Goal: Task Accomplishment & Management: Manage account settings

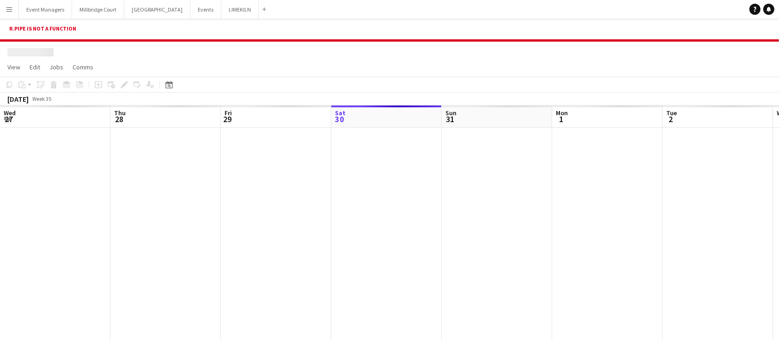
scroll to position [0, 221]
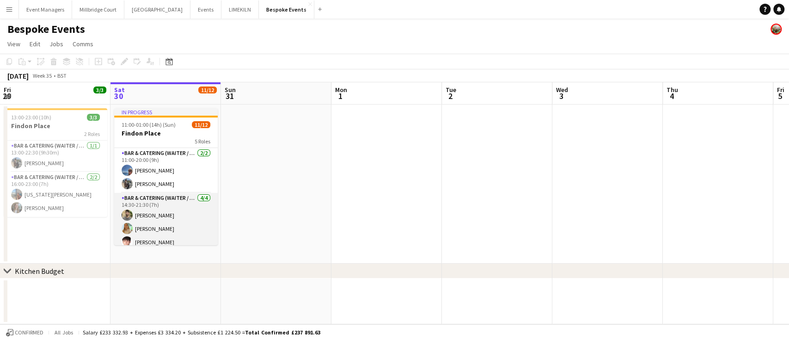
scroll to position [154, 0]
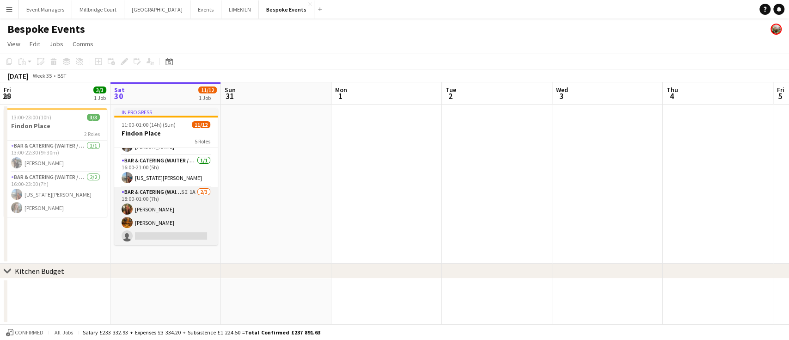
click at [158, 215] on app-card-role "Bar & Catering (Waiter / waitress) 5I 1A [DATE] 18:00-01:00 (7h) [PERSON_NAME] …" at bounding box center [166, 216] width 104 height 58
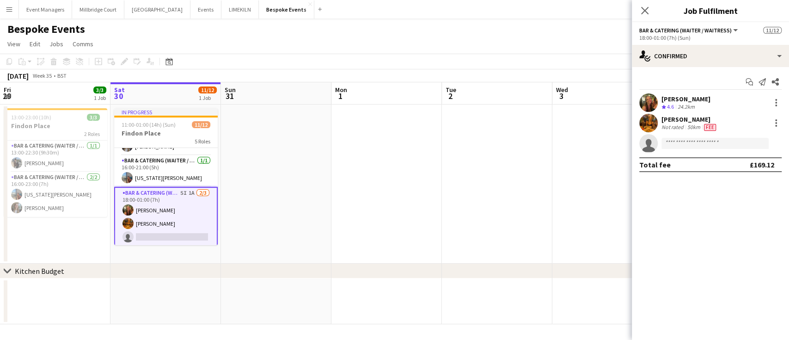
click at [653, 122] on app-user-avatar at bounding box center [648, 123] width 18 height 18
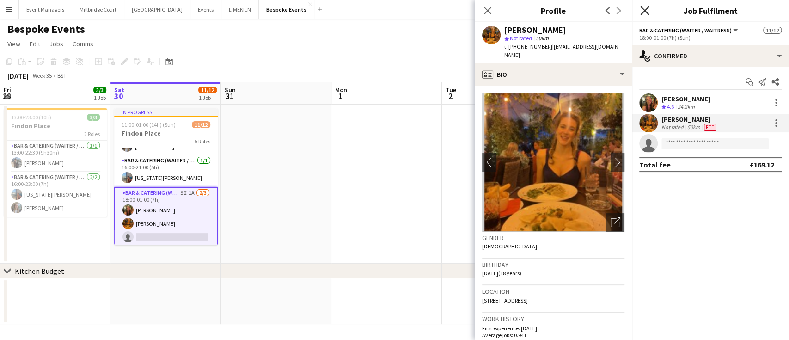
click at [643, 8] on icon "Close pop-in" at bounding box center [644, 10] width 9 height 9
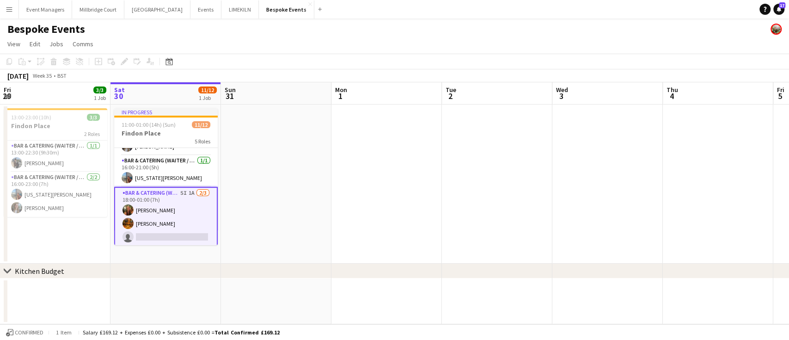
click at [156, 228] on app-card-role "Bar & Catering (Waiter / waitress) 5I 1A [DATE] 18:00-01:00 (7h) [PERSON_NAME] …" at bounding box center [166, 217] width 104 height 60
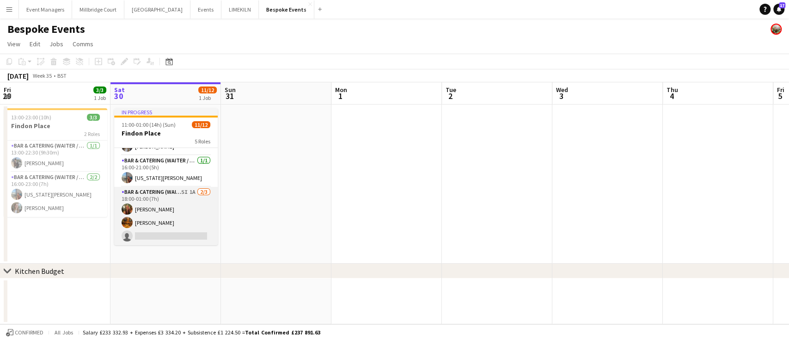
click at [160, 218] on app-card-role "Bar & Catering (Waiter / waitress) 5I 1A [DATE] 18:00-01:00 (7h) [PERSON_NAME] …" at bounding box center [166, 216] width 104 height 58
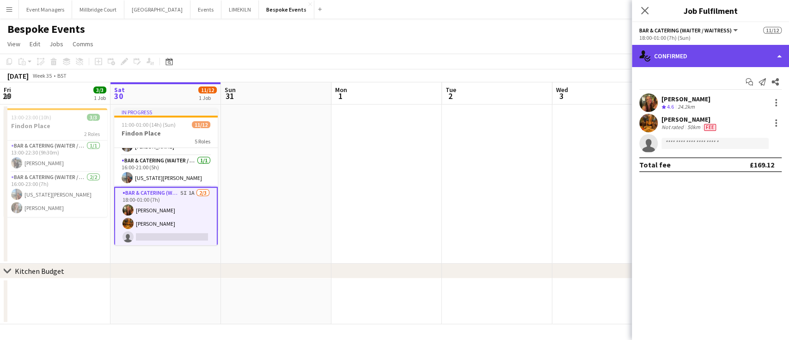
click at [691, 64] on div "single-neutral-actions-check-2 Confirmed" at bounding box center [710, 56] width 157 height 22
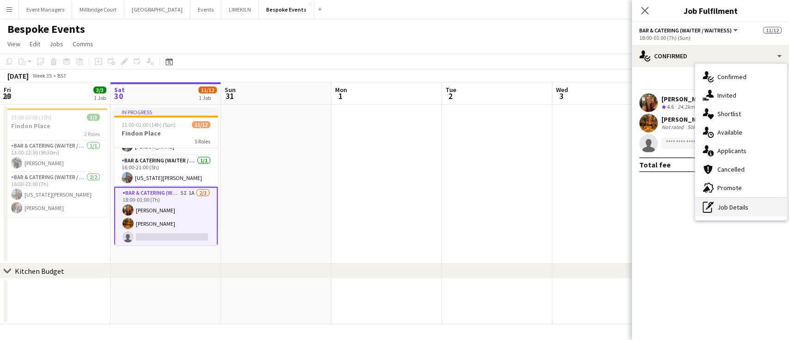
click at [728, 209] on div "pen-write Job Details" at bounding box center [741, 207] width 92 height 18
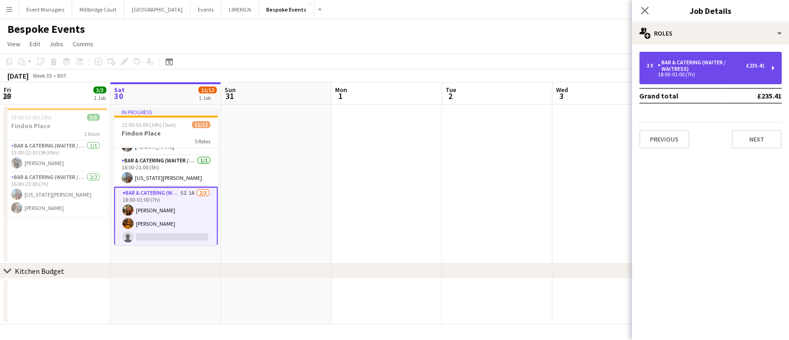
click at [732, 65] on div "Bar & Catering (Waiter / waitress)" at bounding box center [702, 65] width 88 height 13
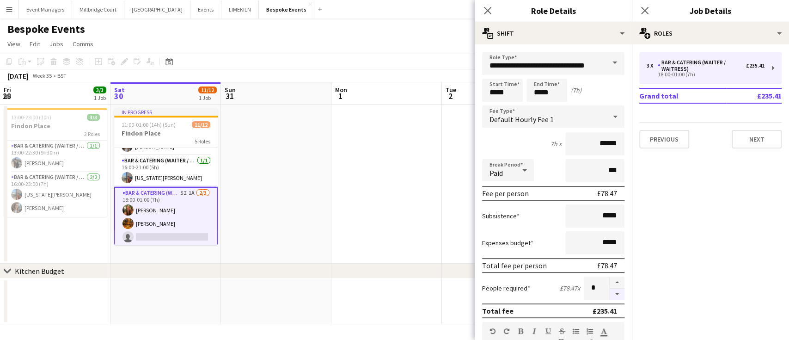
click at [610, 293] on button "button" at bounding box center [617, 294] width 15 height 12
type input "*"
click at [644, 10] on icon at bounding box center [644, 10] width 9 height 9
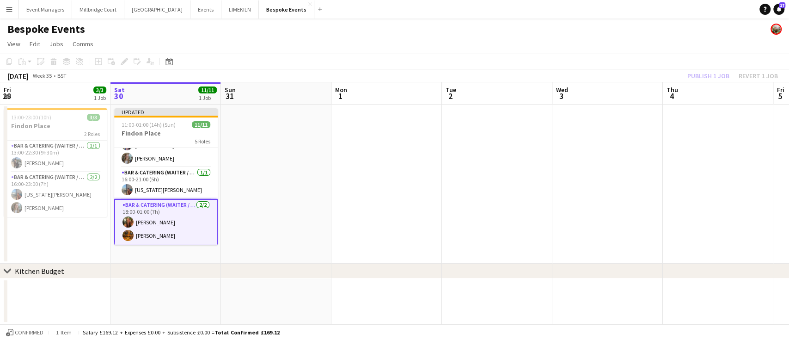
click at [708, 76] on div "Publish 1 job Revert 1 job" at bounding box center [732, 76] width 113 height 12
click at [708, 76] on button "Publish 1 job" at bounding box center [708, 76] width 49 height 12
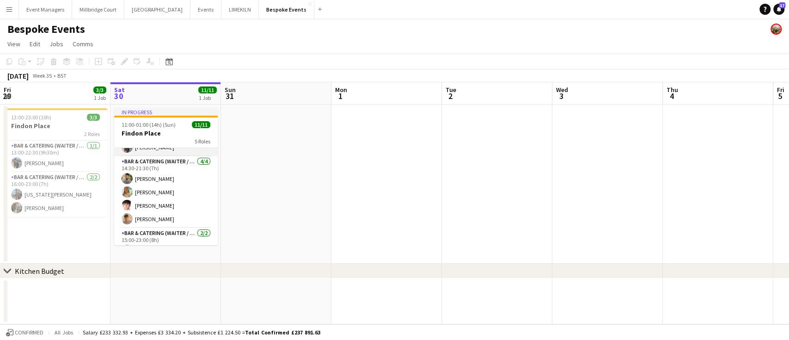
scroll to position [30, 0]
